Goal: Check status: Check status

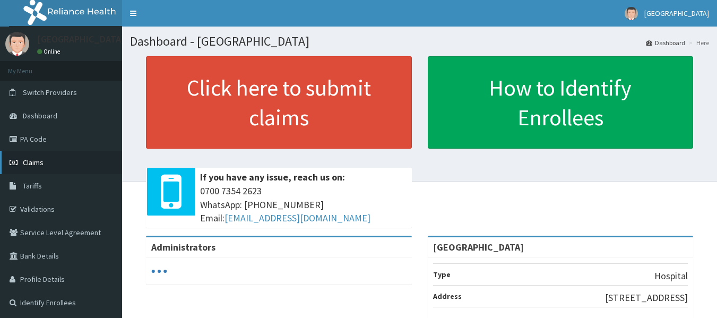
click at [2, 163] on link "Claims" at bounding box center [61, 162] width 122 height 23
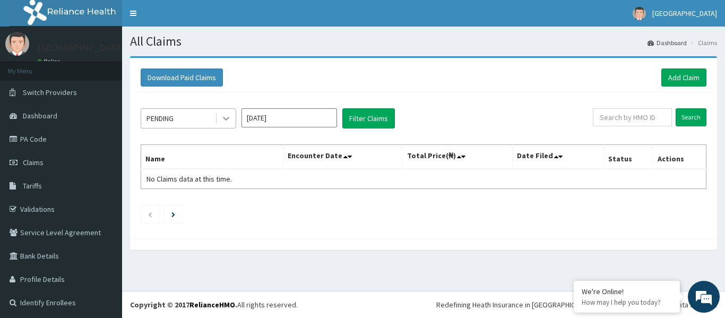
click at [229, 117] on icon at bounding box center [226, 118] width 11 height 11
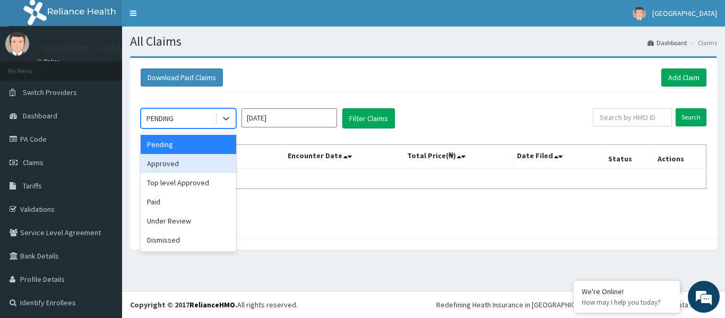
click at [205, 164] on div "Approved" at bounding box center [188, 163] width 95 height 19
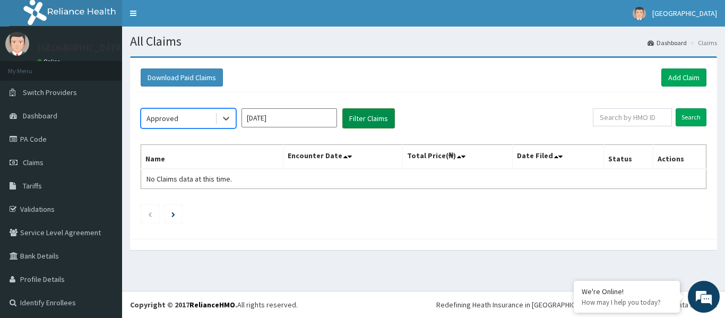
click at [382, 114] on button "Filter Claims" at bounding box center [368, 118] width 53 height 20
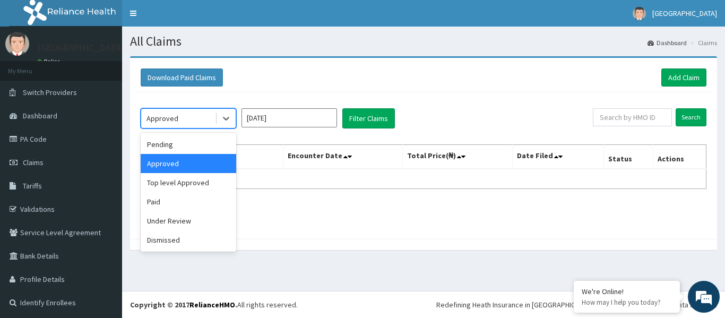
click at [183, 112] on div "Approved" at bounding box center [178, 118] width 74 height 17
click at [174, 140] on div "Pending" at bounding box center [188, 144] width 95 height 19
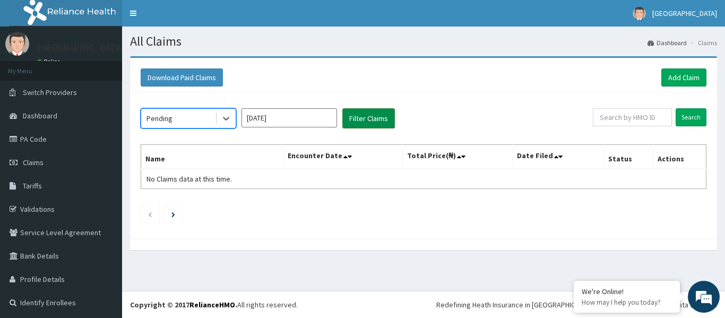
click at [391, 124] on button "Filter Claims" at bounding box center [368, 118] width 53 height 20
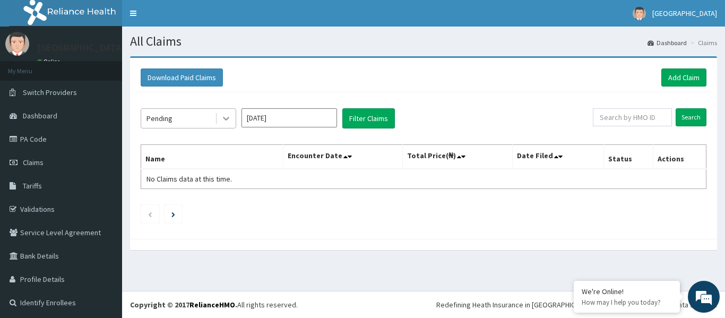
click at [223, 114] on icon at bounding box center [226, 118] width 11 height 11
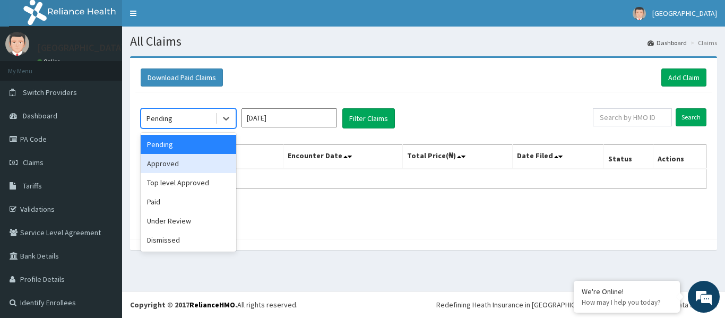
click at [210, 167] on div "Approved" at bounding box center [188, 163] width 95 height 19
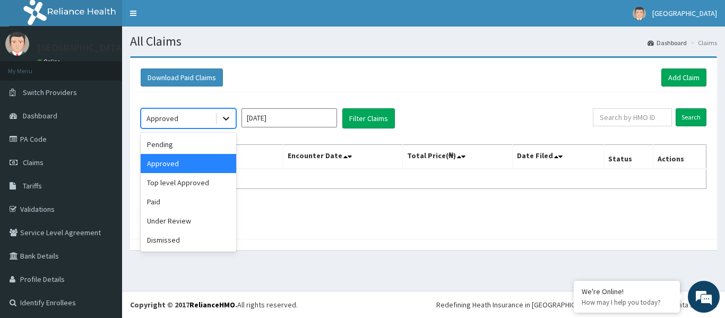
click at [232, 122] on div at bounding box center [225, 118] width 19 height 19
click at [208, 178] on div "Top level Approved" at bounding box center [188, 182] width 95 height 19
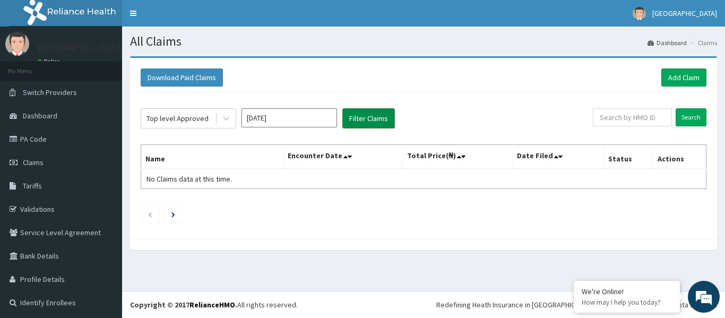
click at [354, 119] on button "Filter Claims" at bounding box center [368, 118] width 53 height 20
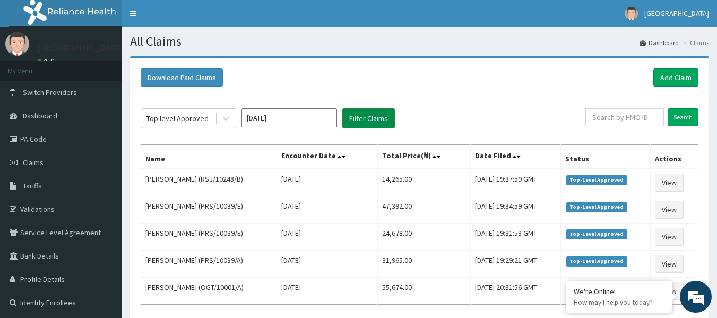
click at [354, 119] on button "Filter Claims" at bounding box center [368, 118] width 53 height 20
click at [585, 119] on div "Top level Approved Aug 2025 Filter Claims" at bounding box center [363, 118] width 444 height 20
click at [600, 117] on input "text" at bounding box center [624, 117] width 78 height 18
paste input "TDL/10054/B"
type input "TDL/10054/B"
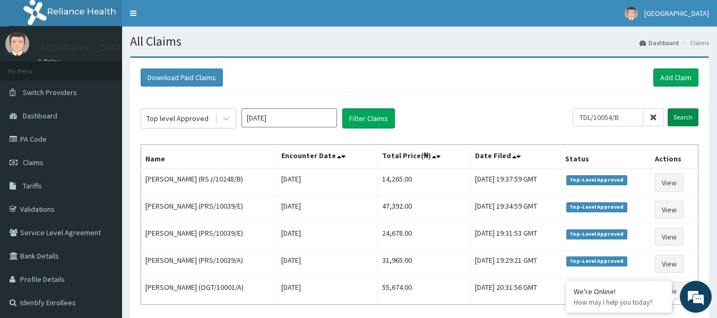
click at [692, 123] on input "Search" at bounding box center [682, 117] width 31 height 18
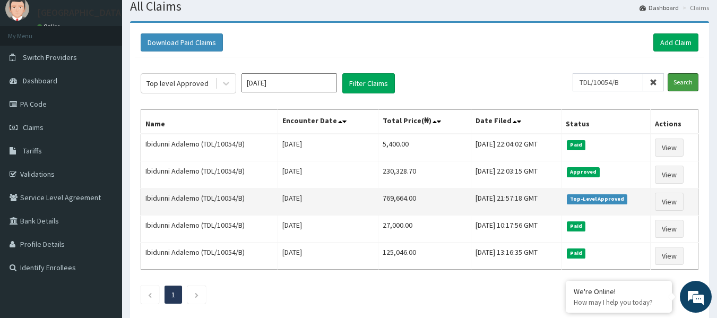
scroll to position [53, 0]
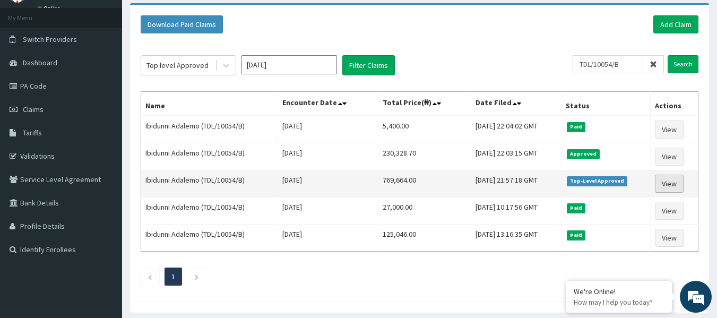
click at [683, 182] on link "View" at bounding box center [668, 183] width 29 height 18
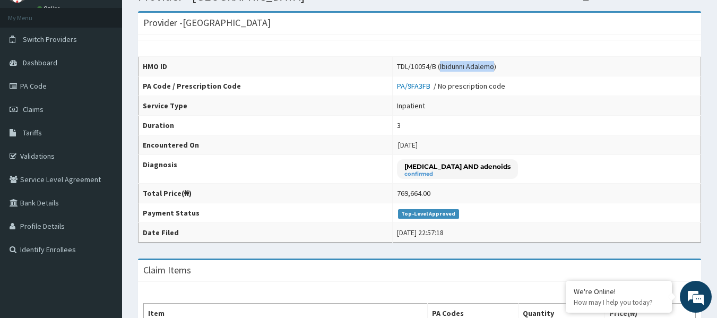
drag, startPoint x: 412, startPoint y: 67, endPoint x: 466, endPoint y: 66, distance: 53.6
click at [466, 66] on div "TDL/10054/B (Ibidunni Adalemo)" at bounding box center [446, 66] width 99 height 11
copy div "Ibidunni Adalemo"
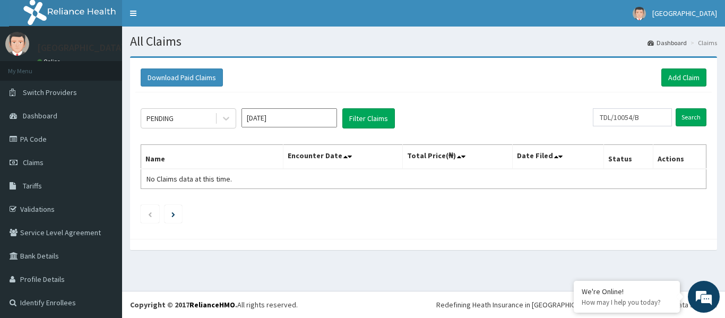
scroll to position [2, 0]
